Goal: Check status

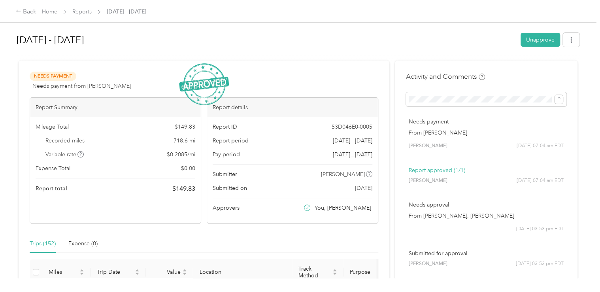
click at [426, 30] on div "[DATE] - [DATE]" at bounding box center [266, 40] width 499 height 21
click at [323, 14] on div "Back Home Reports [DATE] - [DATE]" at bounding box center [300, 11] width 600 height 22
